Goal: Task Accomplishment & Management: Complete application form

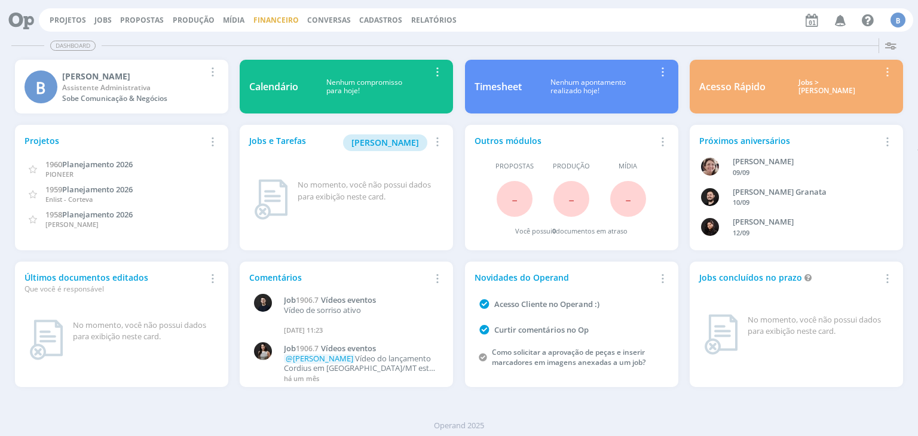
click at [280, 16] on link "Financeiro" at bounding box center [275, 20] width 45 height 10
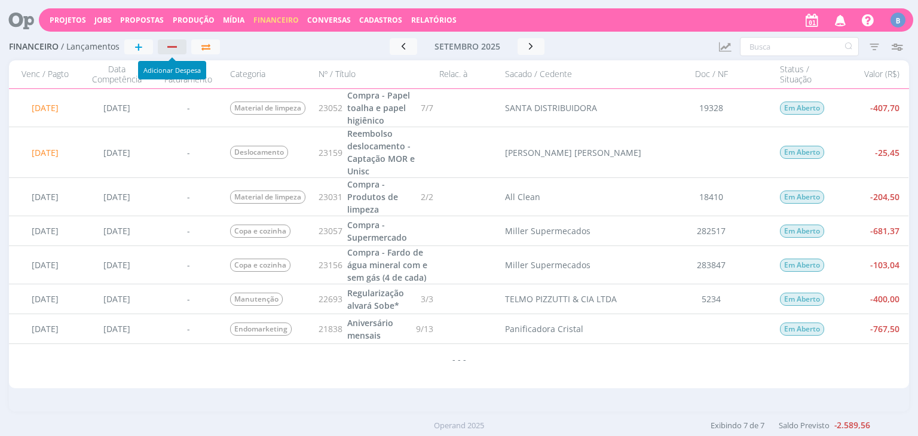
click at [172, 50] on div "button" at bounding box center [173, 47] width 16 height 8
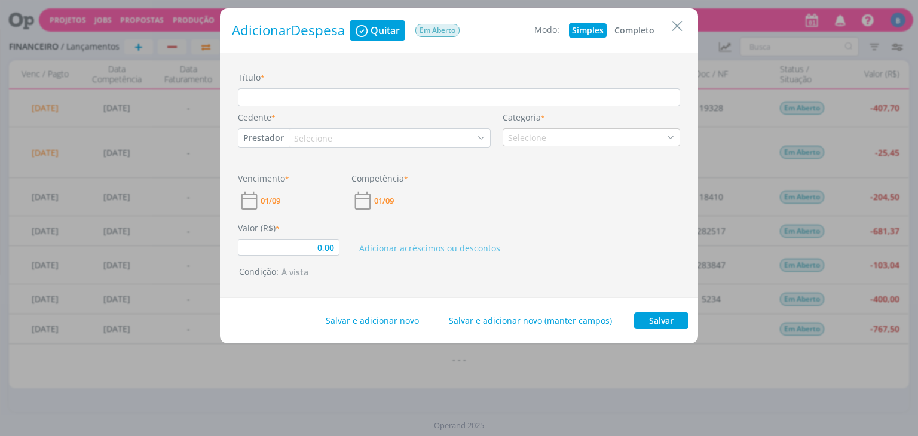
type input "0,00"
click at [681, 29] on icon "Close" at bounding box center [677, 26] width 18 height 18
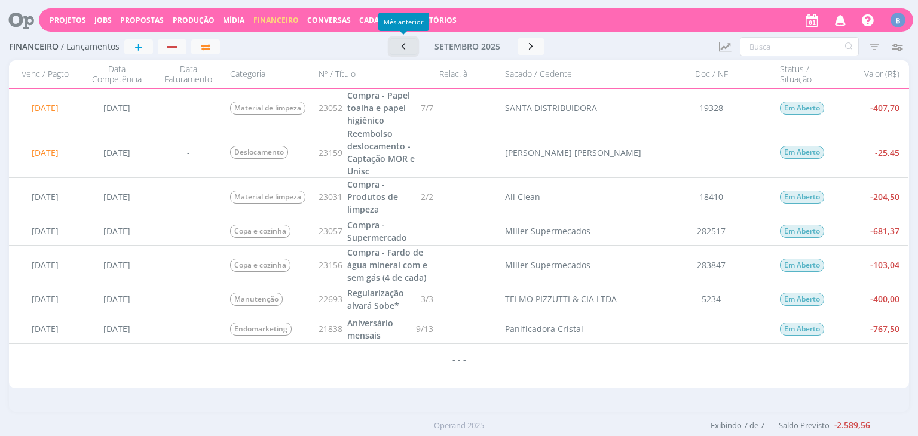
click at [411, 48] on button "button" at bounding box center [403, 46] width 27 height 17
click at [411, 48] on icon "button" at bounding box center [407, 45] width 12 height 11
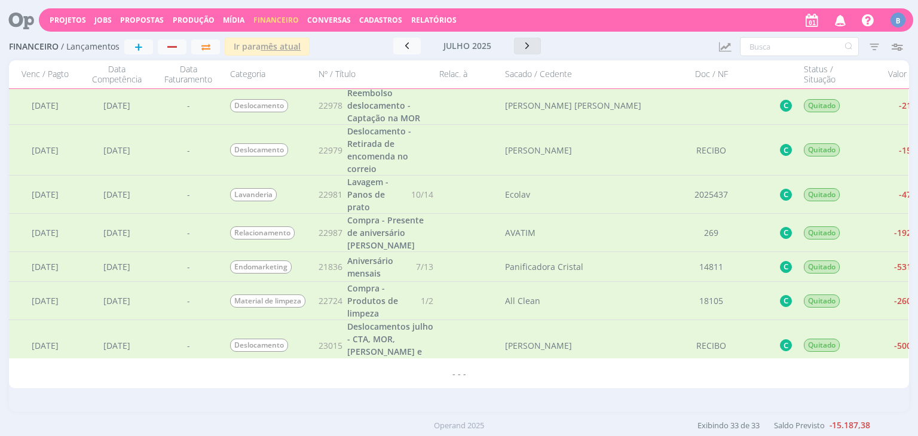
scroll to position [727, 0]
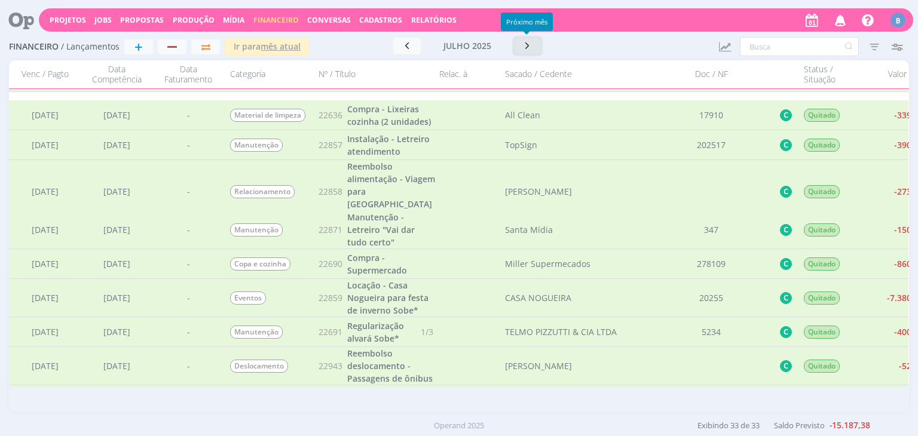
click at [527, 46] on icon "button" at bounding box center [528, 45] width 12 height 11
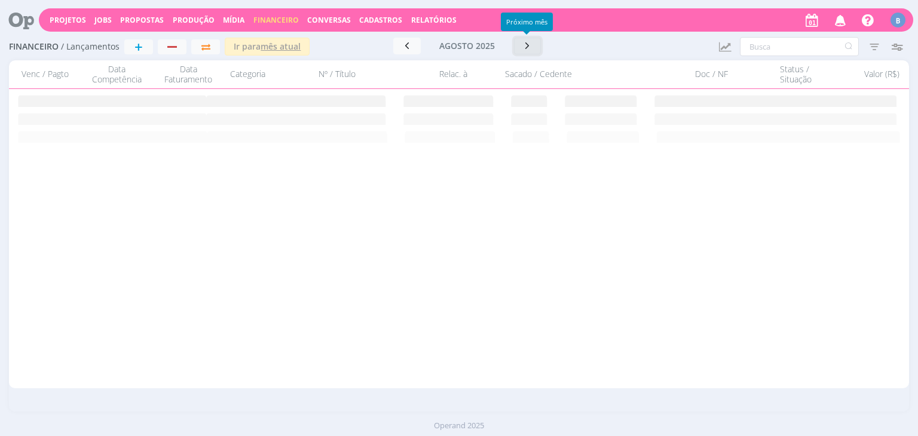
scroll to position [0, 0]
click at [416, 44] on button "button" at bounding box center [406, 46] width 27 height 17
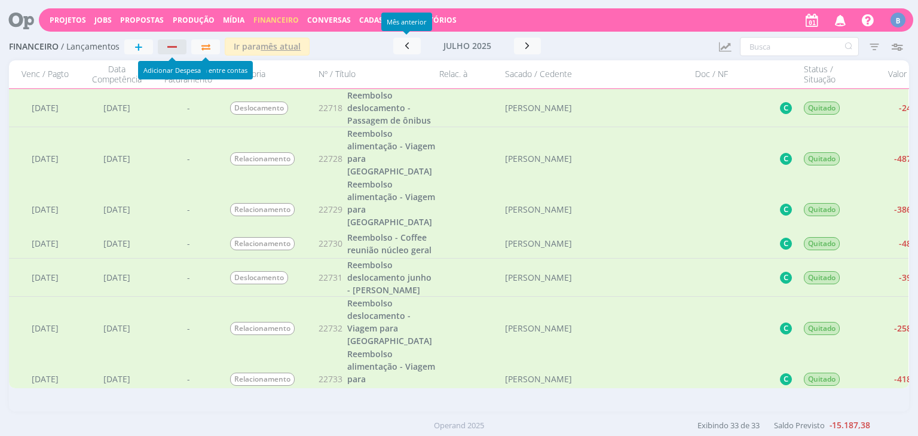
click at [176, 45] on div "button" at bounding box center [173, 47] width 16 height 8
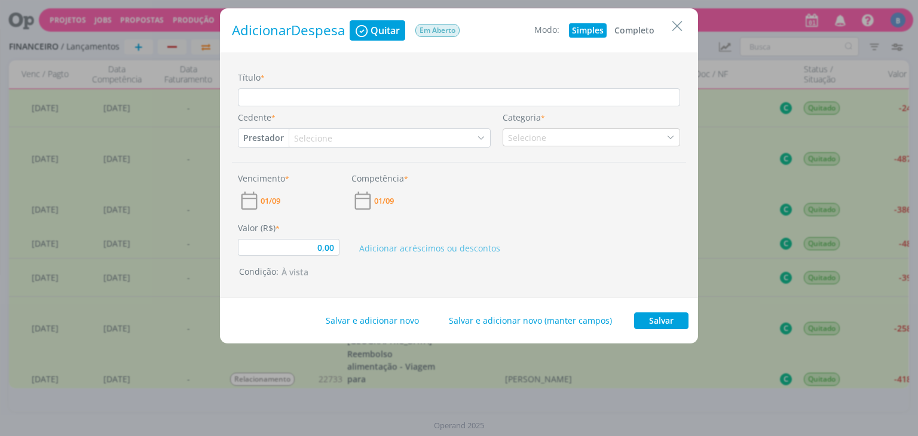
click at [631, 30] on button "Completo" at bounding box center [634, 30] width 46 height 14
type input "0,00"
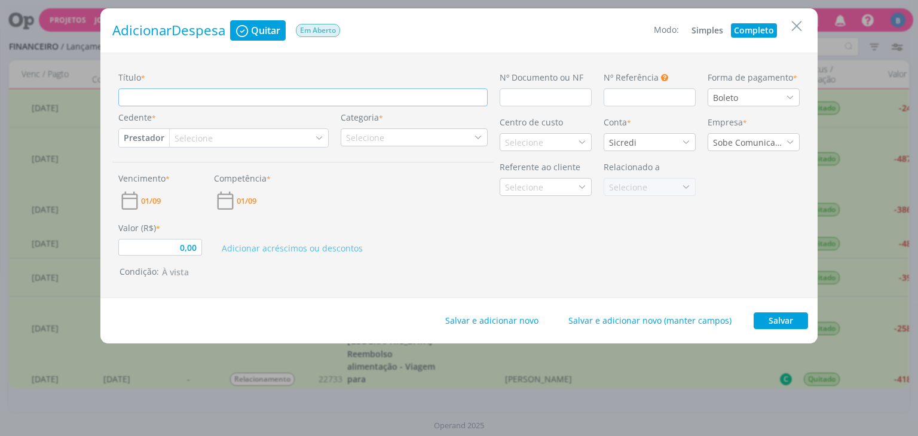
click at [174, 95] on input "Título *" at bounding box center [302, 97] width 369 height 18
type input "D"
type input "0,00"
type input "De"
type input "0,00"
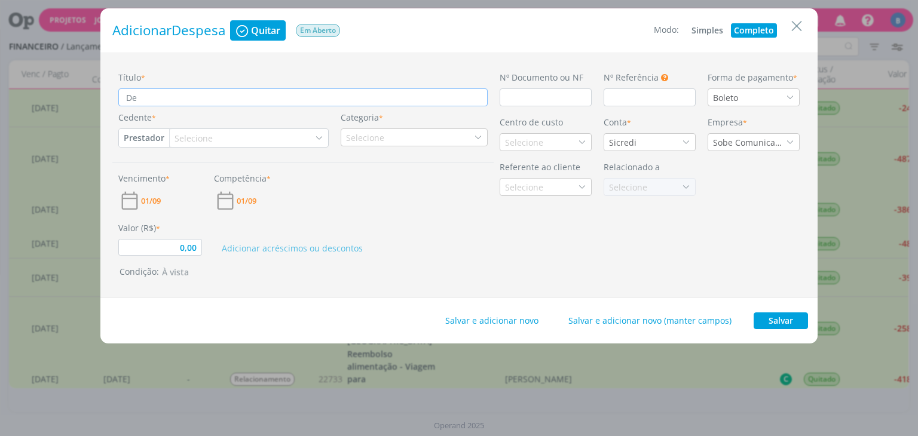
type input "Des"
type input "0,00"
type input "Desl"
type input "0,00"
type input "Deslo"
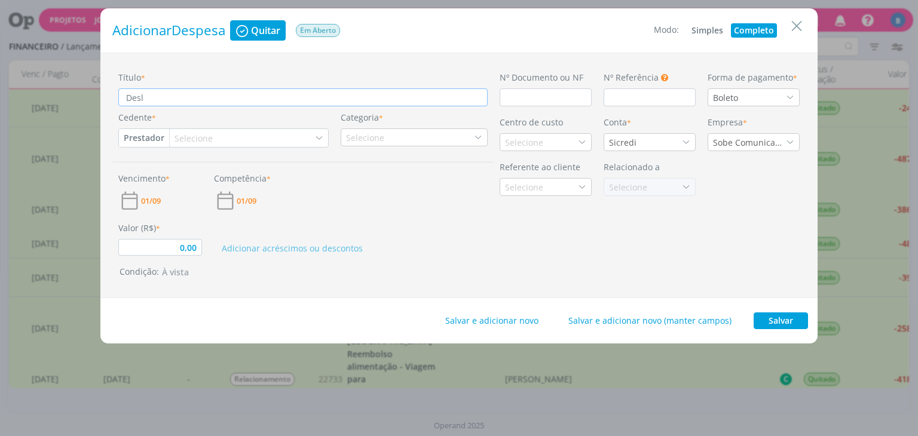
type input "0,00"
type input "Desloc"
type input "0,00"
type input "Desloca"
type input "0,00"
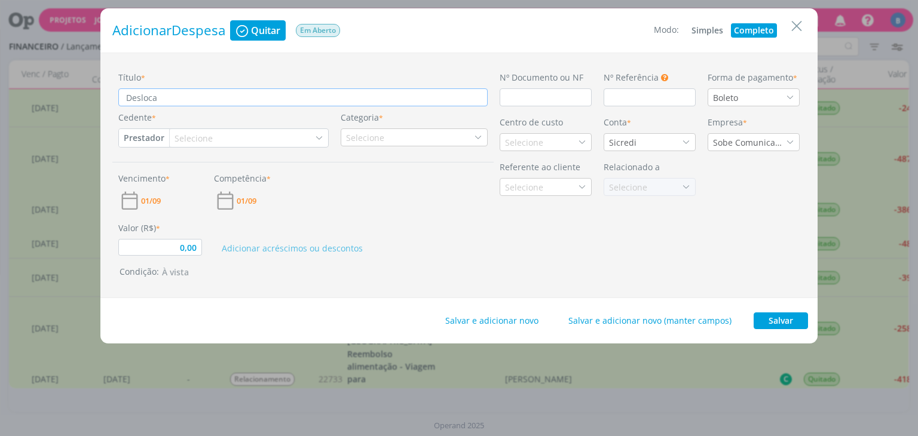
type input "Deslocam"
type input "0,00"
type input "Deslocame"
type input "0,00"
type input "Deslocamen"
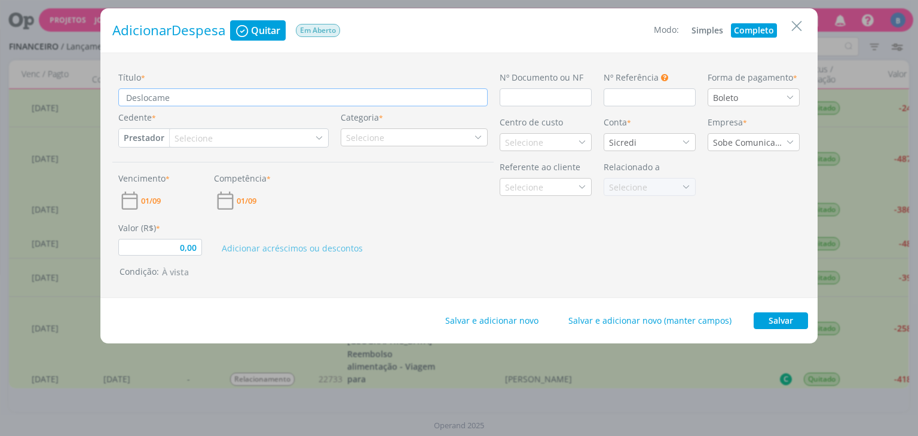
type input "0,00"
type input "Deslocament"
type input "0,00"
type input "Deslocamento"
type input "0,00"
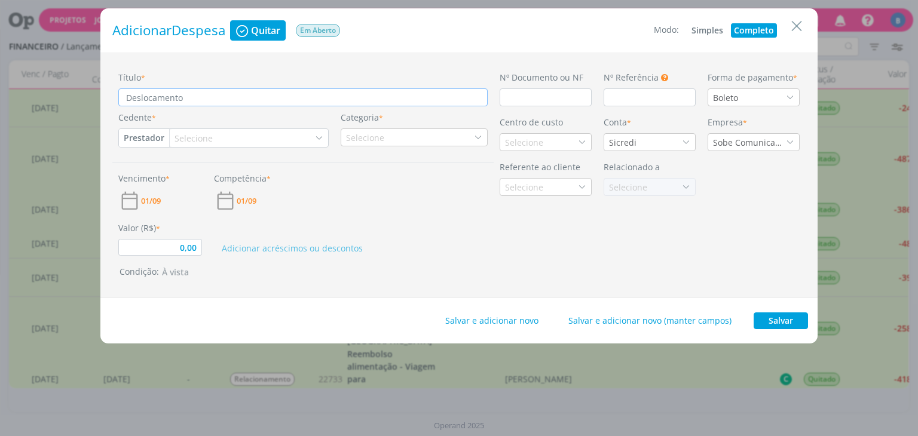
type input "Deslocamentos"
type input "0,00"
type input "Deslocamentos"
type input "0,00"
type input "Deslocamentos a"
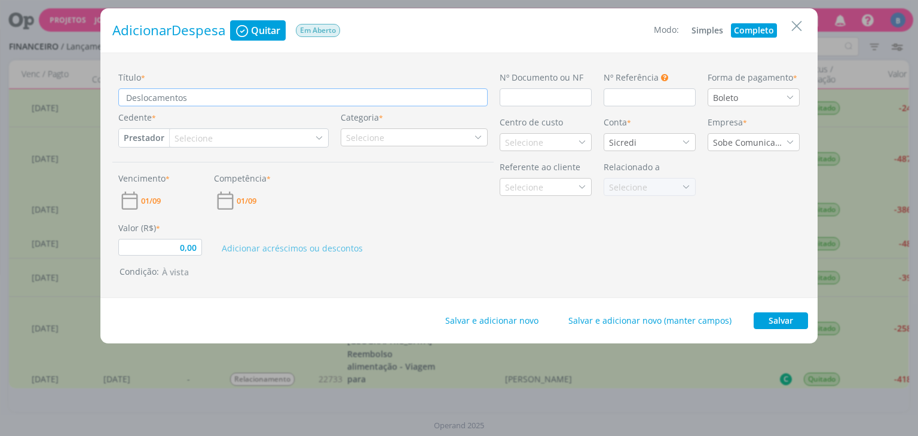
type input "0,00"
type input "Deslocamentos ag"
type input "0,00"
type input "Deslocamentos ago"
type input "0,00"
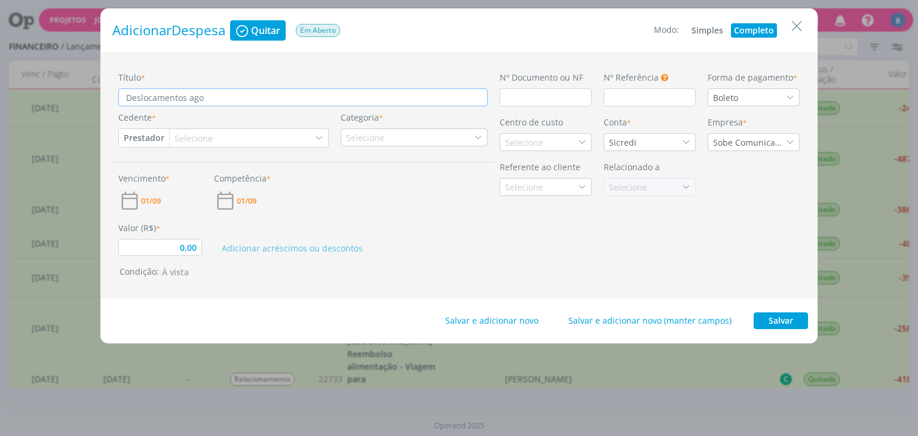
type input "Deslocamentos agos"
type input "0,00"
type input "Deslocamentos agosr"
type input "0,00"
type input "Deslocamentos agosro"
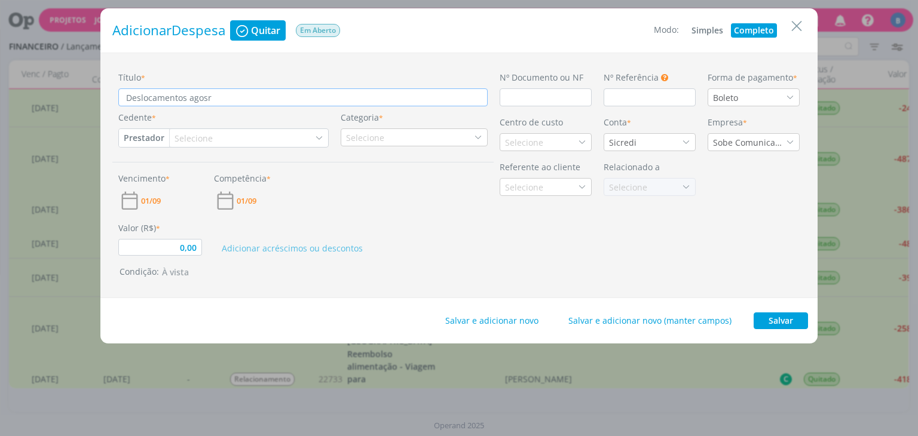
type input "0,00"
type input "Deslocamentos agosr"
type input "0,00"
type input "Deslocamentos agos"
type input "0,00"
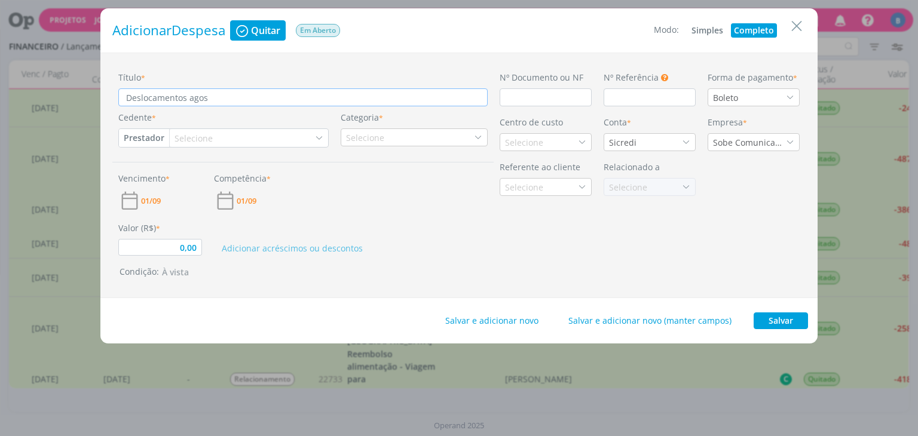
type input "Deslocamentos agost"
type input "0,00"
type input "Deslocamentos agosto"
type input "0,00"
type input "Deslocamentos agosto"
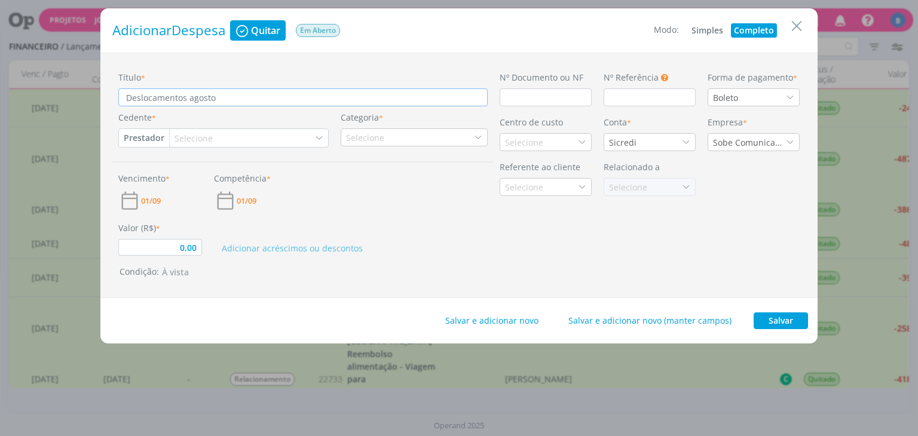
type input "0,00"
type input "Deslocamentos agosto -"
type input "0,00"
type input "Deslocamentos agosto -"
type input "0,00"
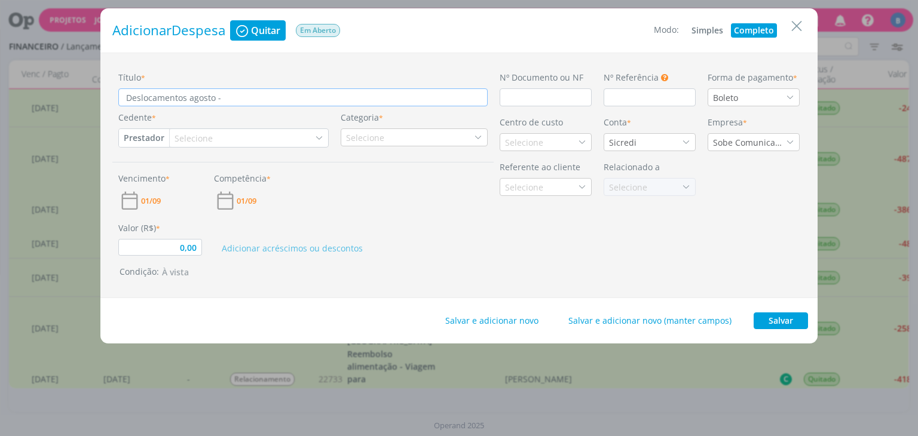
type input "Deslocamentos agosto - 2"
type input "0,00"
type input "Deslocamentos agosto - 2x"
type input "0,00"
type input "Deslocamentos agosto - 2xM"
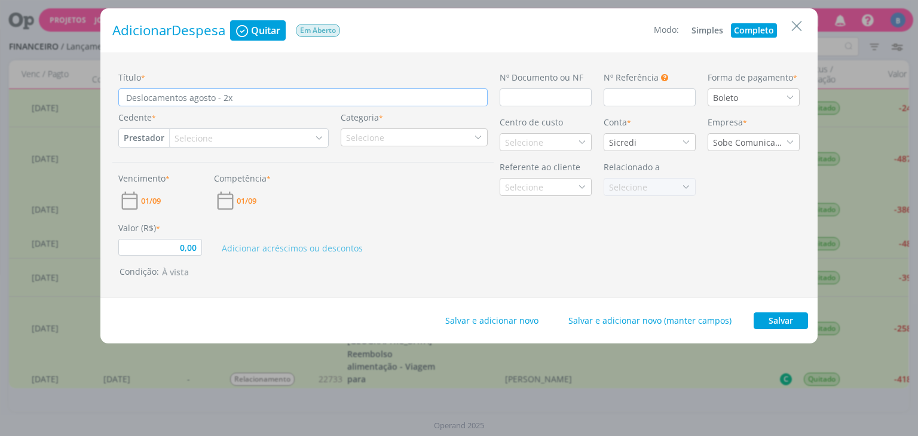
type input "0,00"
type input "Deslocamentos agosto - 2xMO"
type input "0,00"
type input "Deslocamentos agosto - 2xMOR"
type input "0,00"
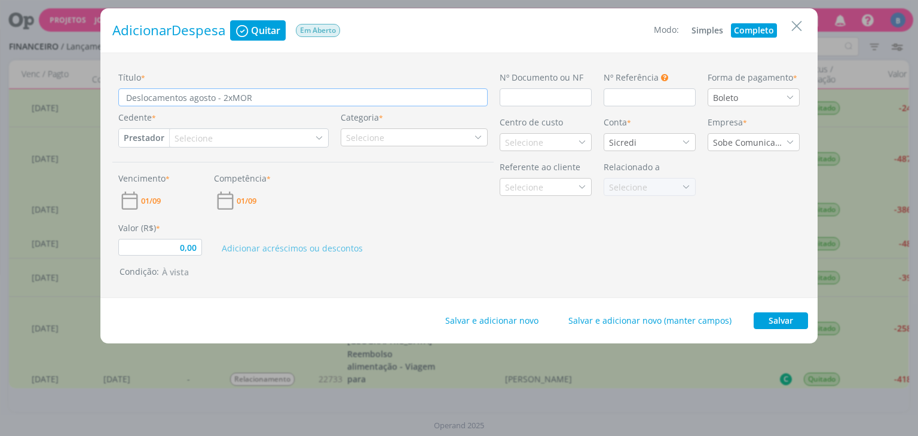
type input "Deslocamentos agosto - 2xMOR"
type input "0,00"
type input "Deslocamentos agosto - 2xMOR e"
type input "0,00"
type input "Deslocamentos agosto - 2xMOR e"
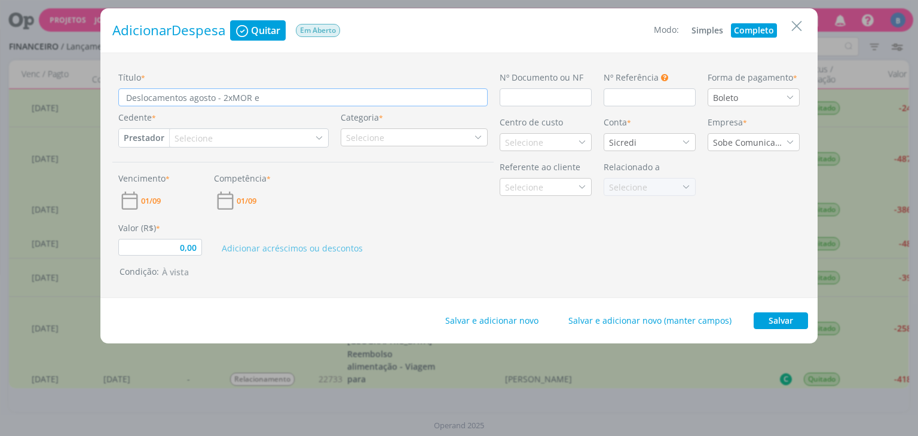
type input "0,00"
type input "Deslocamentos agosto - 2xMOR e 2"
type input "0,00"
type input "Deslocamentos agosto - 2xMOR e 2x"
type input "0,00"
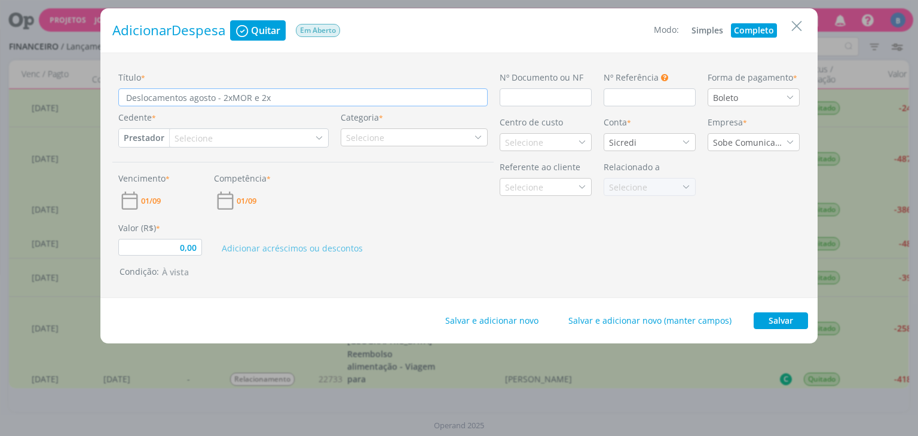
type input "Deslocamentos agosto - 2xMOR e 2xS"
type input "0,00"
type input "Deslocamentos agosto - 2xMOR e 2xSi"
type input "0,00"
type input "Deslocamentos agosto - 2xMOR e 2xSic"
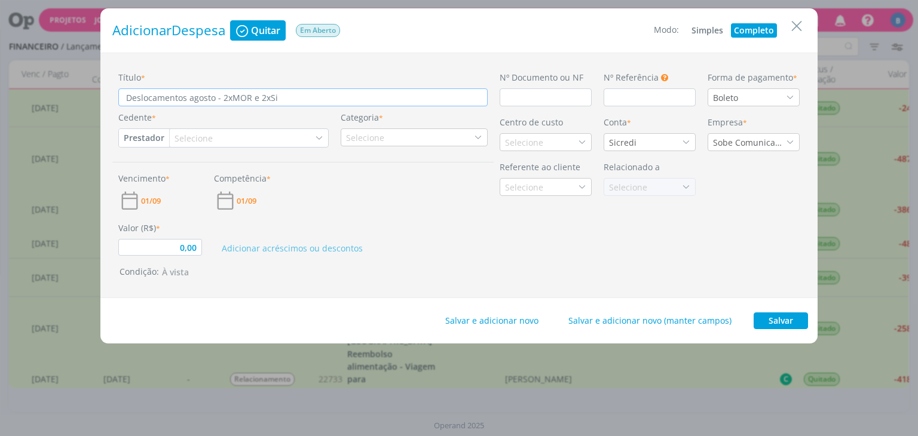
type input "0,00"
type input "Deslocamentos agosto - 2xMOR e 2xSicr"
type input "0,00"
type input "Deslocamentos agosto - 2xMOR e 2xSicre"
type input "0,00"
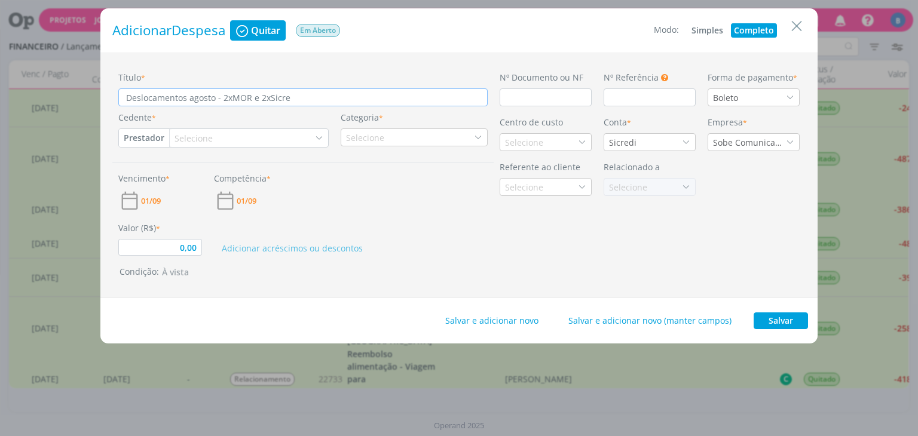
type input "Deslocamentos agosto - 2xMOR e 2xSicred"
type input "0,00"
type input "Deslocamentos agosto - 2xMOR e 2xSicredi"
type input "0,00"
click at [270, 100] on input "Deslocamentos agosto - 2xMOR e 2xSicredi" at bounding box center [302, 97] width 369 height 18
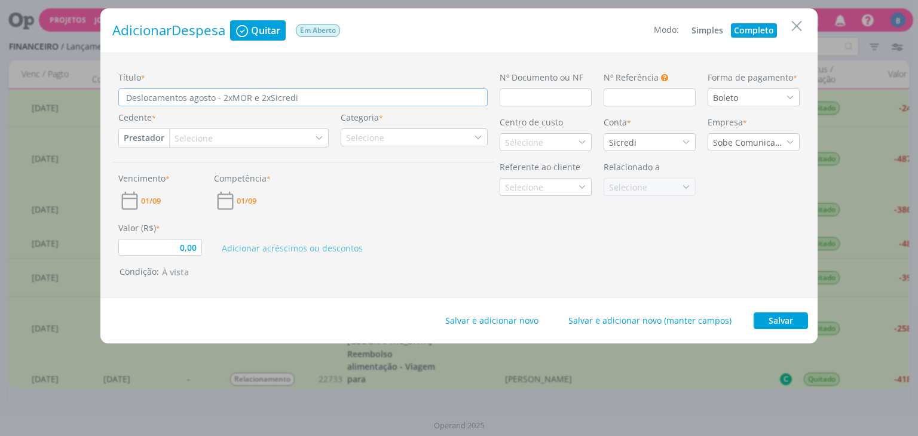
type input "Deslocamentos agosto - 2xMOR e 2x Sicredi"
type input "0,00"
click at [229, 101] on input "Deslocamentos agosto - 2xMOR e 2x Sicredi" at bounding box center [302, 97] width 369 height 18
type input "Deslocamentos agosto - 2x MOR e 2x Sicredi"
type input "0,00"
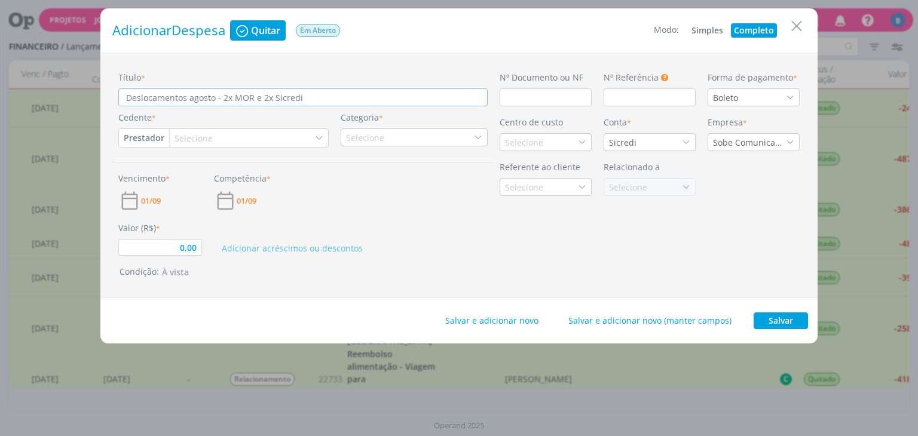
type input "Deslocamentos agosto - 2xMOR e 2x Sicredi"
type input "0,00"
type input "Deslocamentos agosto - 2MOR e 2x Sicredi"
type input "0,00"
type input "Deslocamentos agosto - MOR e 2x Sicredi"
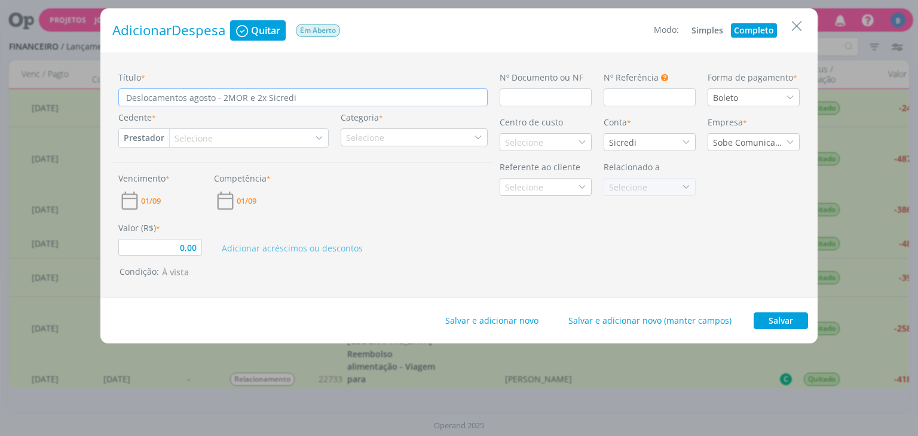
type input "0,00"
click at [240, 101] on input "Deslocamentos agosto - MOR e 2x Sicredi" at bounding box center [302, 97] width 369 height 18
type input "Deslocamentos agosto - MORx e 2x Sicredi"
type input "0,00"
type input "Deslocamentos agosto - MORx2 e 2x Sicredi"
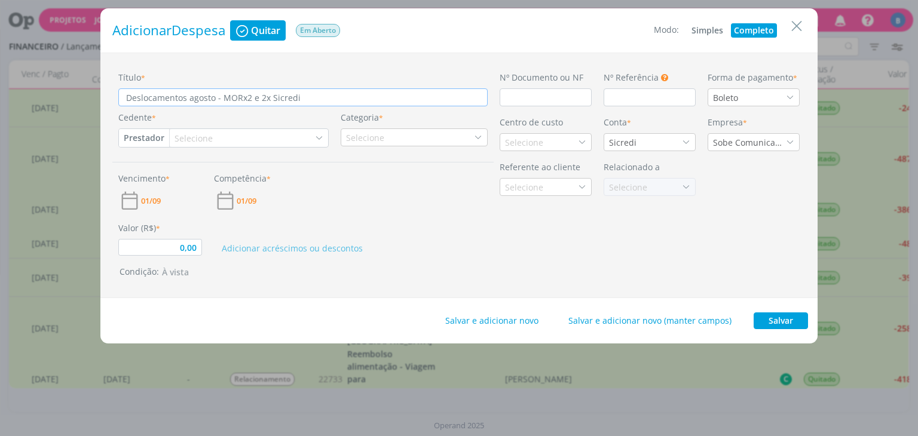
type input "0,00"
click at [271, 96] on input "Deslocamentos agosto - MORx2 e 2x Sicredi" at bounding box center [302, 97] width 369 height 18
type input "Deslocamentos agosto - MORx2 e 2xSicredi"
type input "0,00"
type input "Deslocamentos agosto - MORx2 e 2Sicredi"
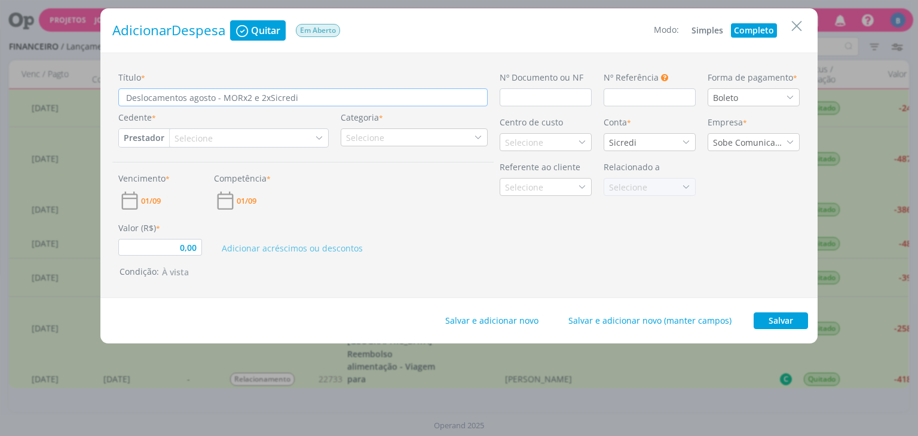
type input "0,00"
type input "Deslocamentos agosto - MORx2 e Sicredi"
type input "0,00"
click at [292, 99] on input "Deslocamentos agosto - MORx2 e Sicredi" at bounding box center [302, 97] width 369 height 18
type input "Deslocamentos agosto - MORx2 e Sicredix"
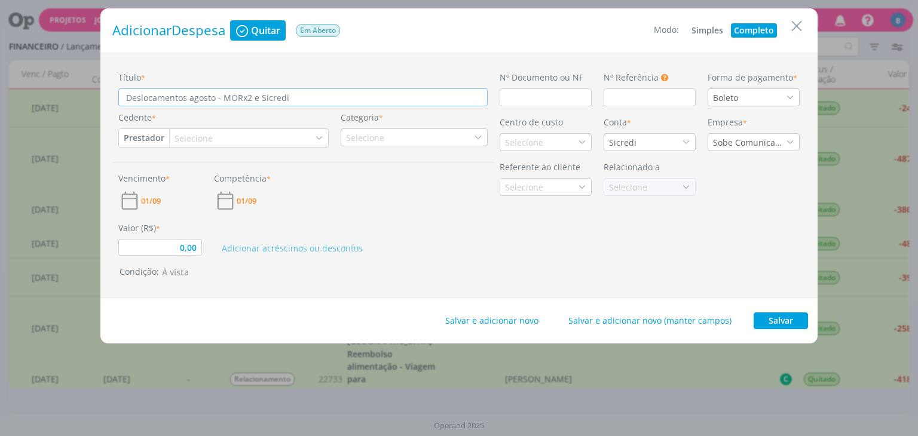
type input "0,00"
type input "Deslocamentos agosto - MORx2 e Sicredix2"
type input "0,00"
click at [223, 95] on input "Deslocamentos agosto - MORx2 e Sicredix2" at bounding box center [302, 97] width 369 height 18
type input "Deslocamentos agosto - 2MORx2 e Sicredix2"
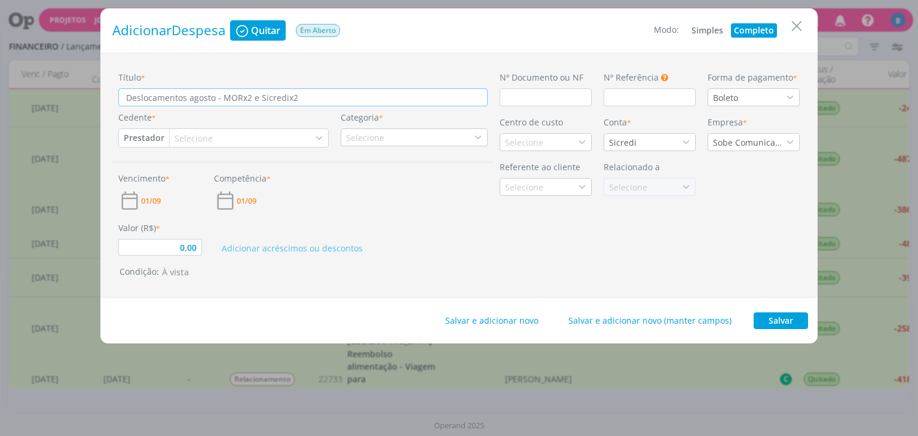
type input "0,00"
type input "Deslocamentos agosto - 2xMORx2 e Sicredix2"
type input "0,00"
type input "Deslocamentos agosto - 2x MORx2 e Sicredix2"
type input "0,00"
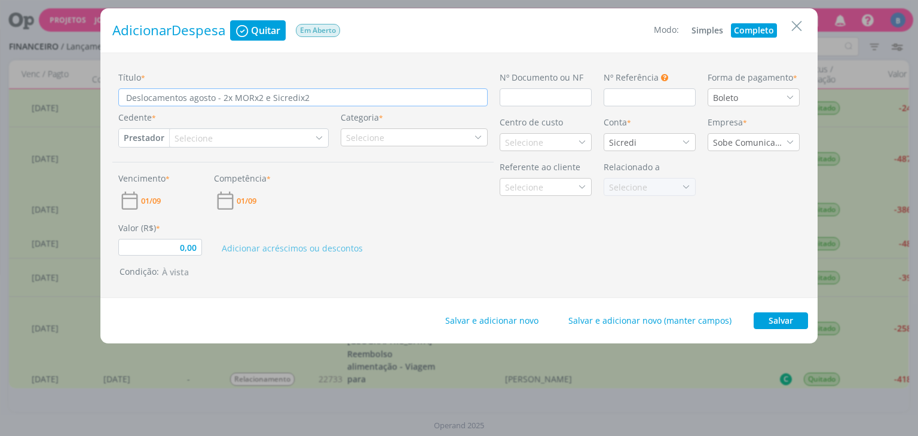
click at [263, 98] on input "Deslocamentos agosto - 2x MORx2 e Sicredix2" at bounding box center [302, 97] width 369 height 18
type input "Deslocamentos agosto - 2x MORx2e Sicredix2"
type input "0,00"
type input "Deslocamentos agosto - 2x MORxe Sicredix2"
type input "0,00"
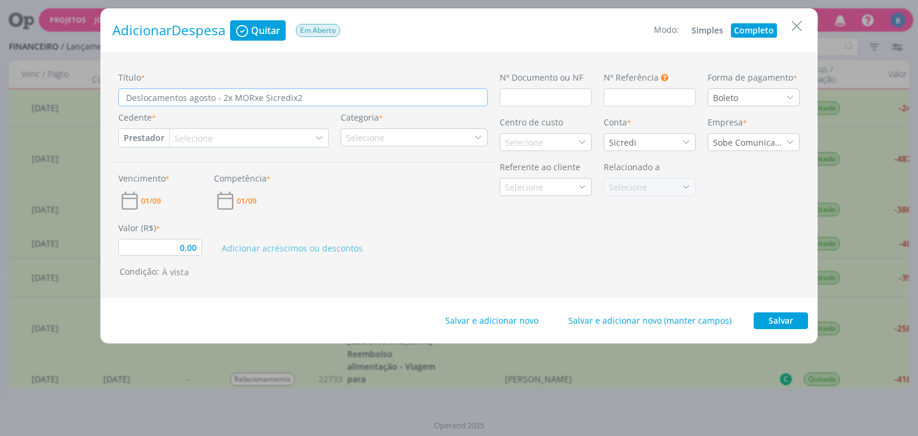
type input "Deslocamentos agosto - 2x MORe Sicredix2"
type input "0,00"
type input "Deslocamentos agosto - 2x MOR e Sicredix2"
type input "0,00"
click at [262, 98] on input "Deslocamentos agosto - 2x MOR e Sicredix2" at bounding box center [302, 97] width 369 height 18
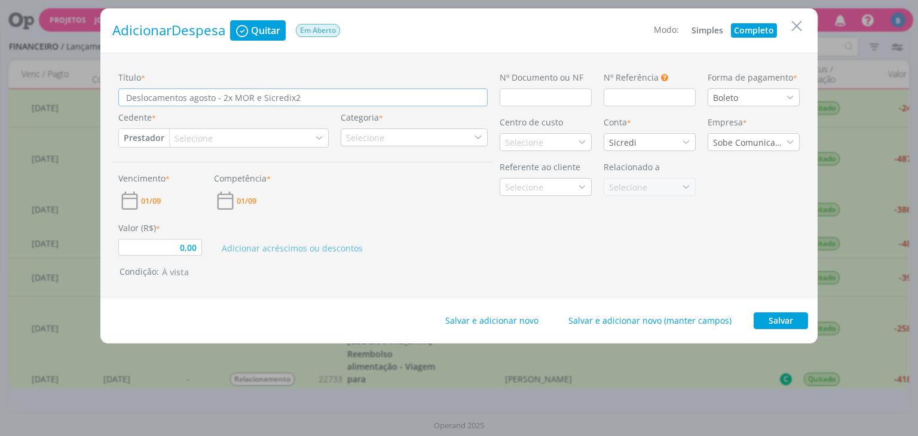
type input "Deslocamentos agosto - 2x MOR e 2Sicredix2"
type input "0,00"
type input "Deslocamentos agosto - 2x MOR e 2xSicredix2"
type input "0,00"
type input "Deslocamentos agosto - 2x MOR e 2x Sicredix2"
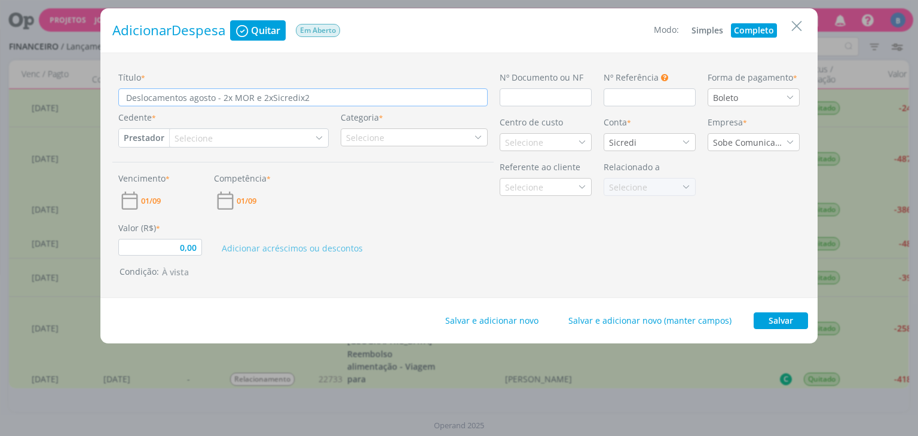
type input "0,00"
click at [324, 102] on input "Deslocamentos agosto - 2x MOR e 2x Sicredix2" at bounding box center [302, 97] width 369 height 18
type input "Deslocamentos agosto - 2x MOR e 2x Sicredix"
type input "0,00"
type input "Deslocamentos agosto - 2x MOR e 2x Sicredi"
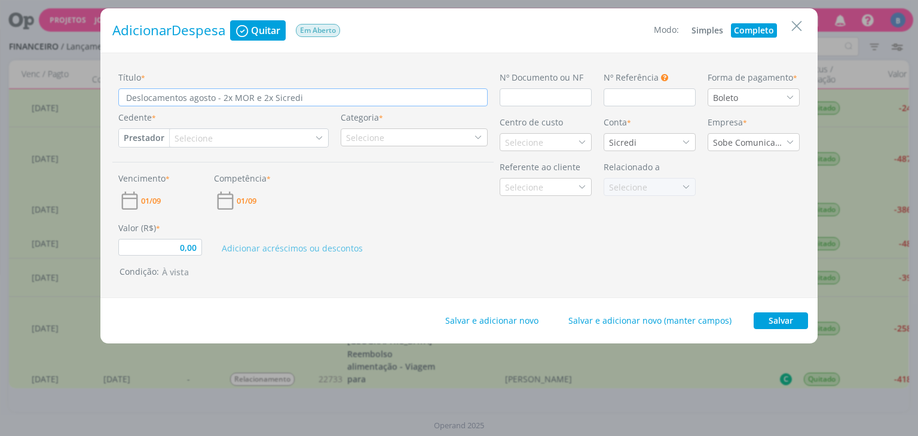
type input "0,00"
type input "Deslocamentos agosto - 2x MOR e 2x Sicredi"
click at [222, 139] on div "Selecione" at bounding box center [249, 138] width 158 height 18
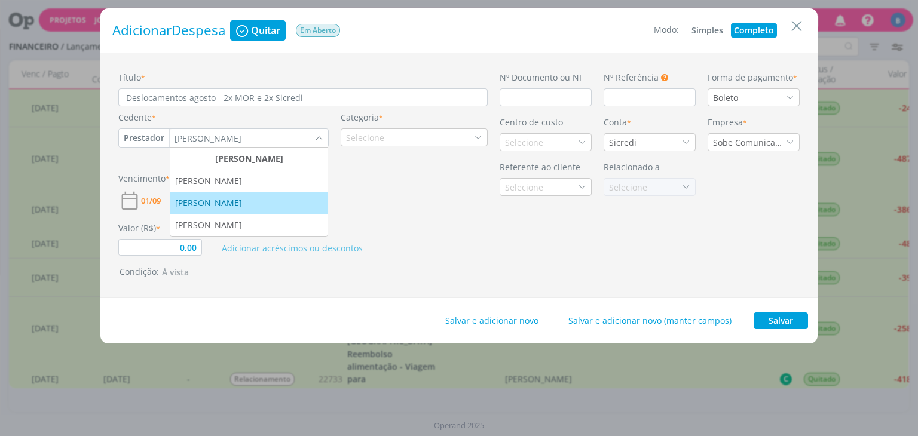
type input "robert"
click at [219, 201] on div "[PERSON_NAME]" at bounding box center [209, 203] width 69 height 13
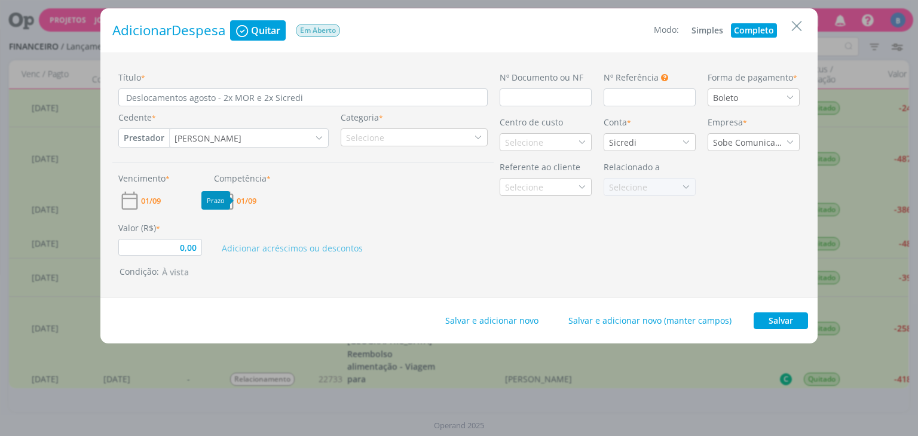
click at [256, 201] on span "01/09" at bounding box center [247, 201] width 20 height 8
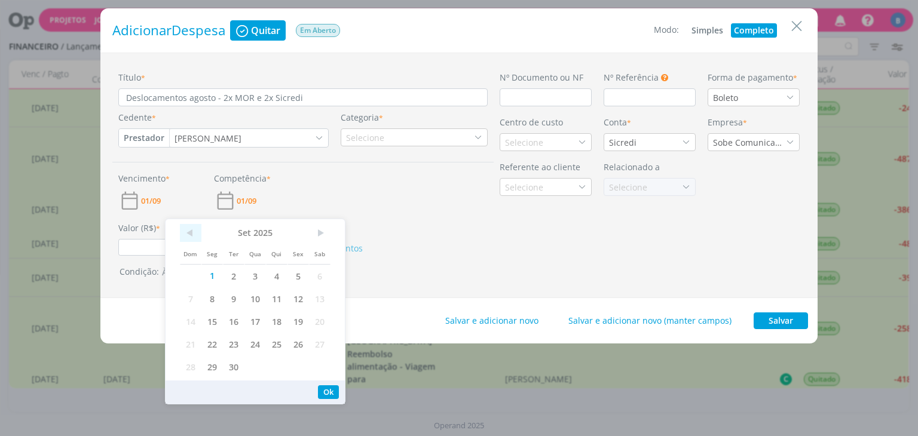
click at [195, 232] on span "<" at bounding box center [191, 233] width 22 height 18
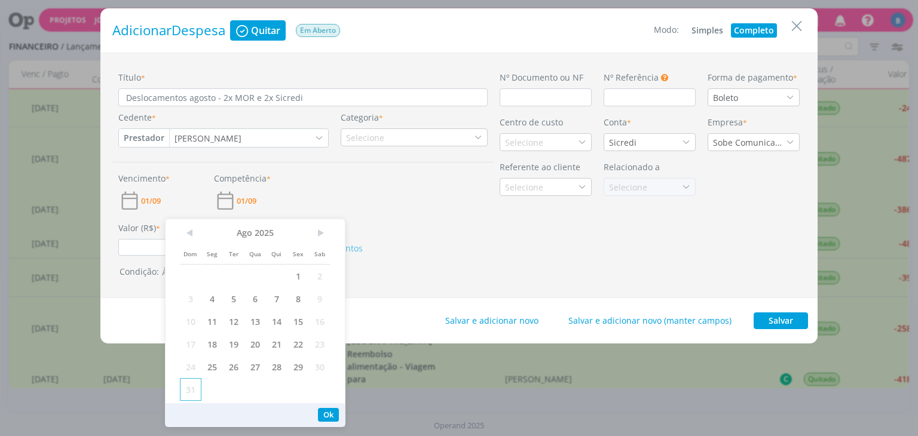
click at [189, 393] on span "31" at bounding box center [191, 389] width 22 height 23
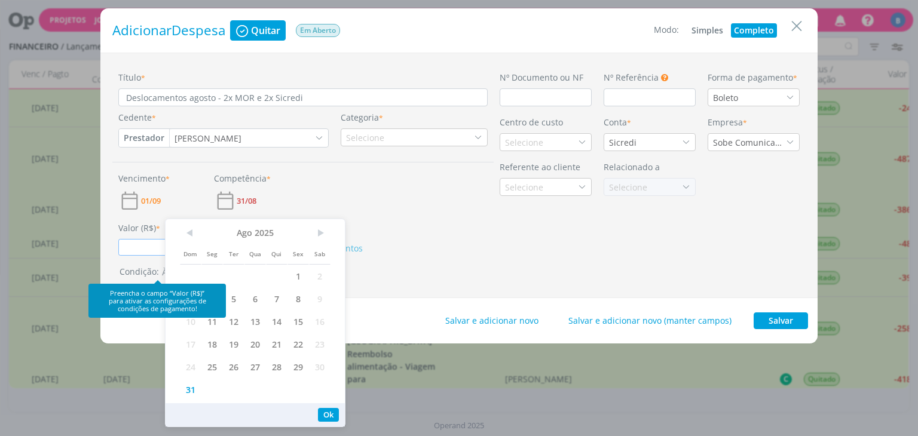
click at [145, 249] on input "0,00" at bounding box center [160, 247] width 84 height 17
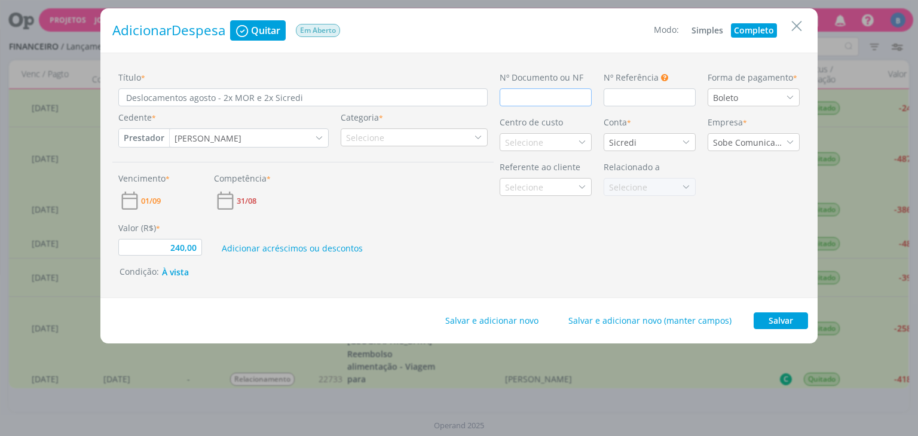
click at [559, 96] on input "dialog" at bounding box center [546, 97] width 92 height 18
type input "240,00"
type input "R"
type input "240,00"
type input "RE"
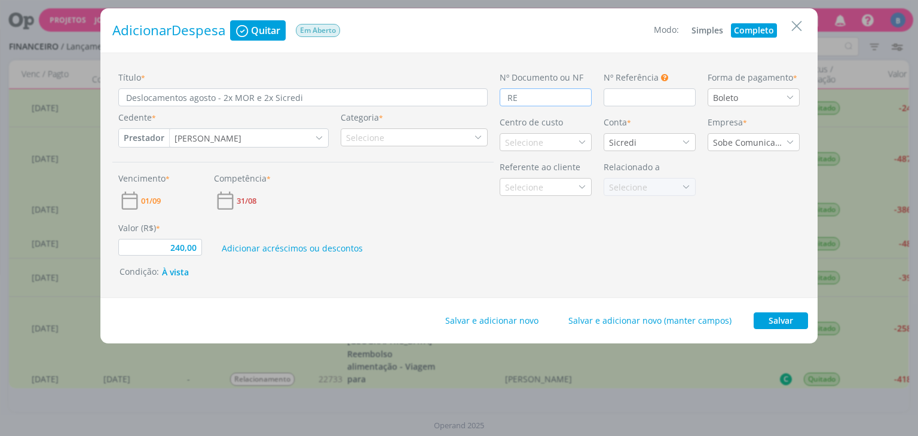
type input "240,00"
type input "REC"
type input "240,00"
type input "RECI"
type input "240,00"
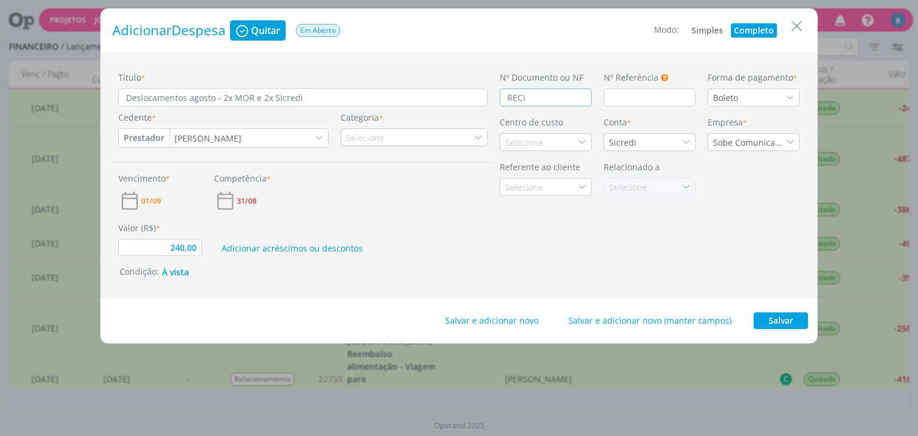
type input "RECIB"
type input "240,00"
type input "RECIBI"
type input "240,00"
type input "RECIB"
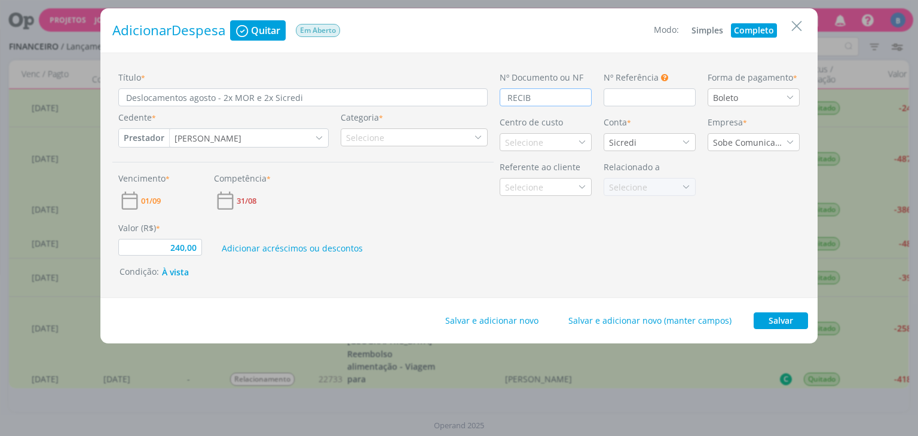
type input "240,00"
type input "RECIBO"
click at [721, 101] on div "Boleto" at bounding box center [726, 97] width 27 height 13
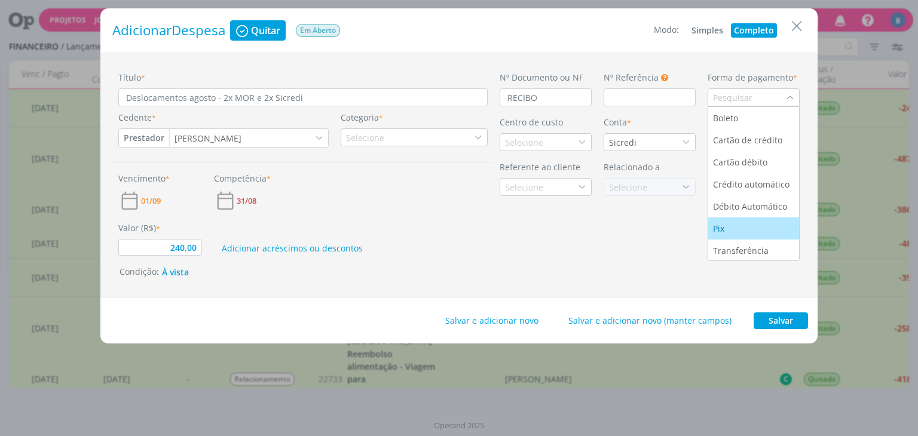
click at [721, 230] on div "Pix" at bounding box center [720, 228] width 14 height 13
type input "240,00"
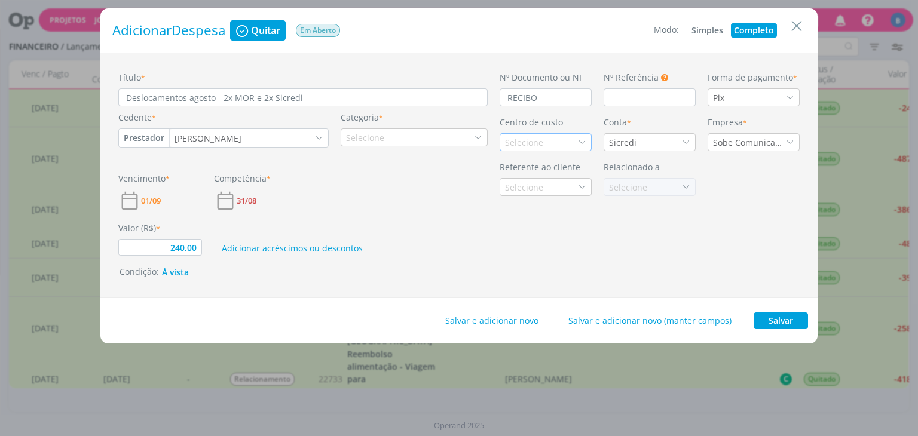
click at [544, 136] on div "Selecione" at bounding box center [546, 142] width 92 height 18
type input "ATE"
click at [546, 181] on div "Atendimento" at bounding box center [532, 185] width 54 height 13
click at [769, 316] on button "Salvar" at bounding box center [781, 321] width 54 height 17
type input "240,00"
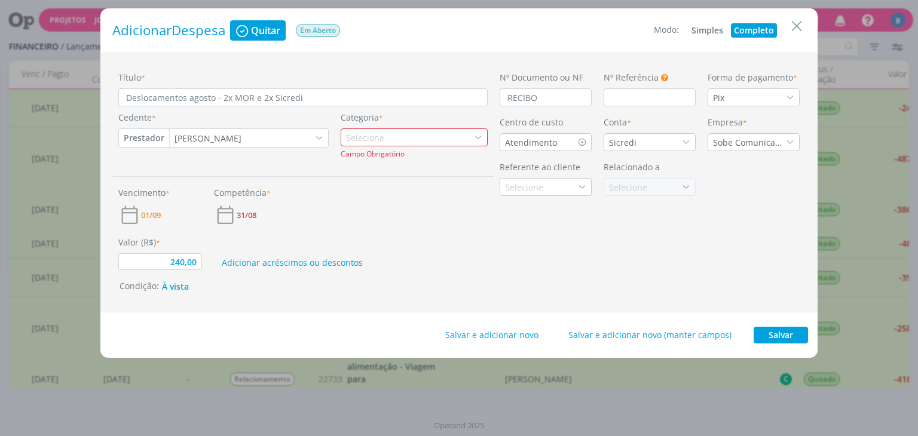
click at [415, 130] on div "Selecione" at bounding box center [414, 137] width 147 height 18
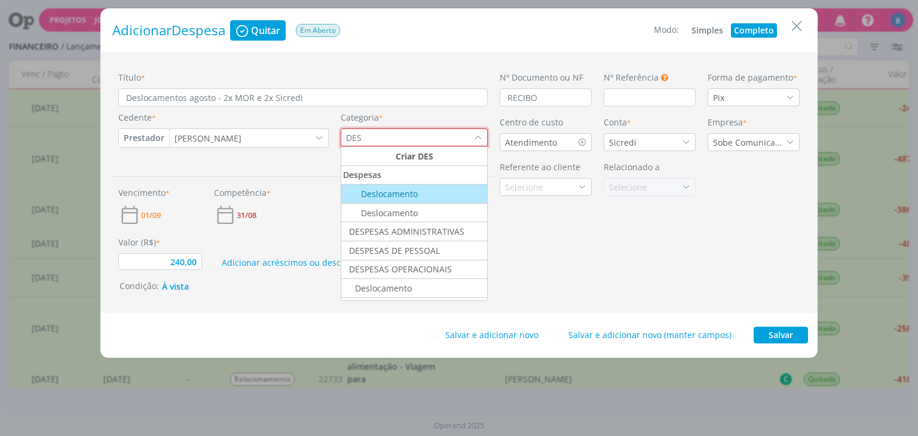
type input "DES"
click at [392, 193] on div "Deslocamento" at bounding box center [380, 194] width 75 height 13
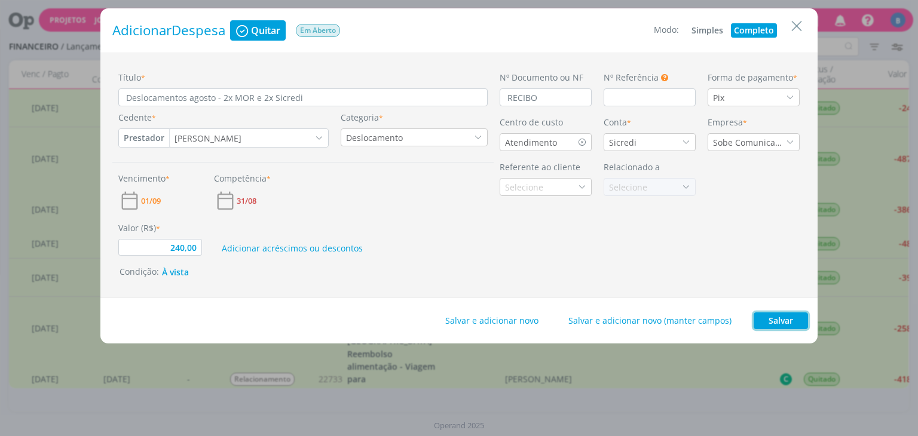
click at [776, 322] on button "Salvar" at bounding box center [781, 321] width 54 height 17
type input "240,00"
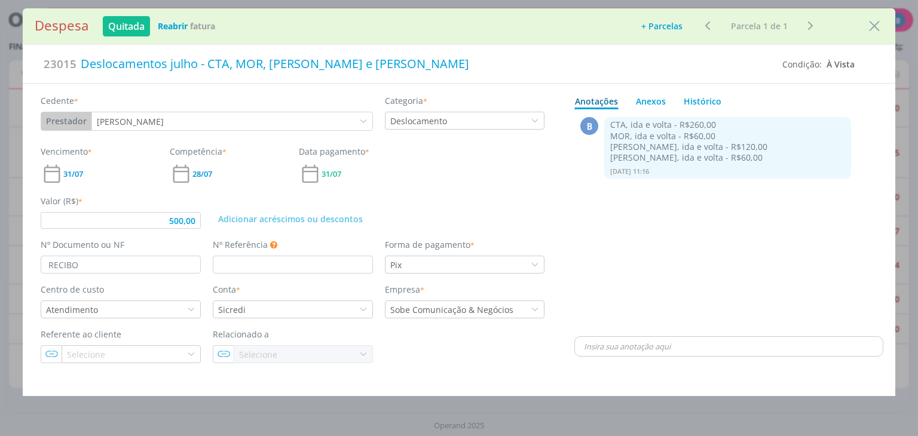
type input "500,00"
